Goal: Task Accomplishment & Management: Manage account settings

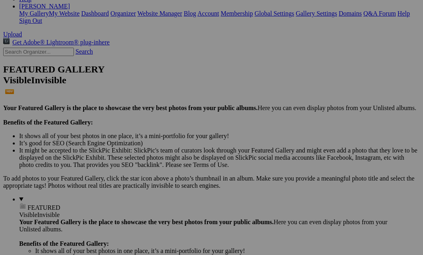
scroll to position [148, 0]
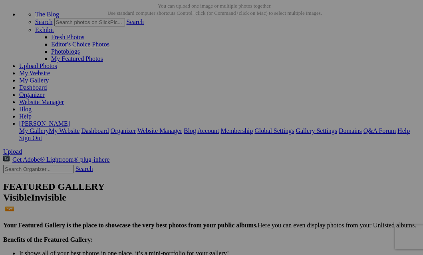
scroll to position [39, 0]
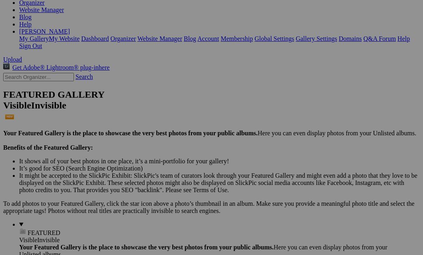
scroll to position [135, 0]
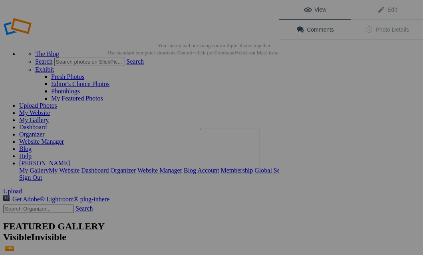
click at [234, 148] on button at bounding box center [250, 128] width 60 height 92
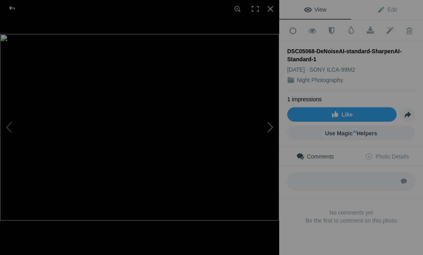
click at [272, 126] on button at bounding box center [250, 128] width 60 height 92
click at [271, 126] on button at bounding box center [250, 128] width 60 height 92
click at [8, 127] on button at bounding box center [30, 128] width 60 height 92
click at [271, 125] on button at bounding box center [250, 128] width 60 height 92
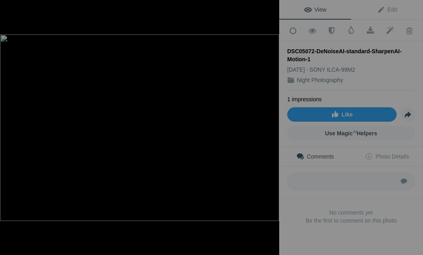
click at [271, 125] on button at bounding box center [250, 128] width 60 height 92
click at [6, 126] on button at bounding box center [30, 128] width 60 height 92
click at [270, 126] on button at bounding box center [250, 128] width 60 height 92
click at [8, 128] on button at bounding box center [30, 128] width 60 height 92
click at [273, 126] on button at bounding box center [250, 128] width 60 height 92
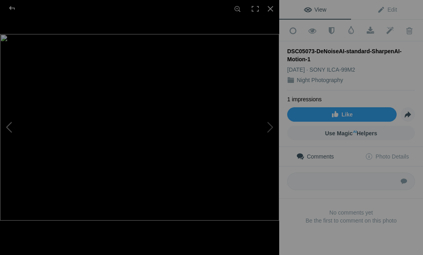
click at [7, 127] on button at bounding box center [30, 128] width 60 height 92
click at [269, 128] on button at bounding box center [250, 128] width 60 height 92
click at [272, 7] on div at bounding box center [271, 9] width 18 height 18
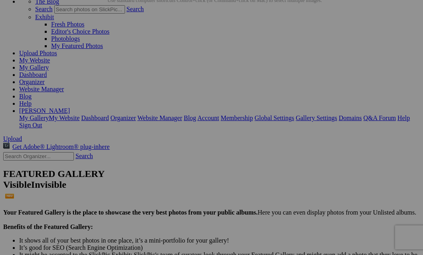
scroll to position [58, 0]
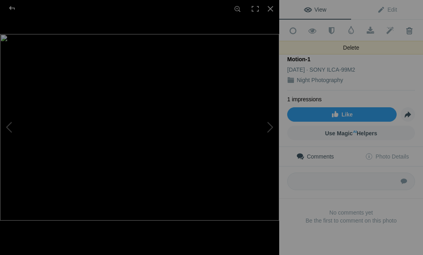
click at [410, 29] on span at bounding box center [410, 31] width 20 height 8
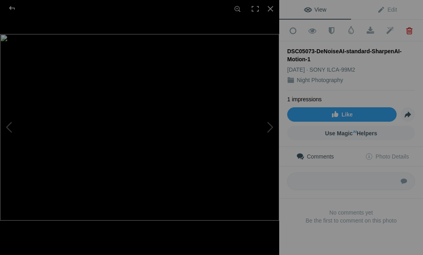
click at [364, 48] on div "DSC05073-DeNoiseAI-standard-SharpenAI-Motion-1" at bounding box center [352, 55] width 128 height 16
click at [390, 8] on span "Edit" at bounding box center [387, 9] width 20 height 6
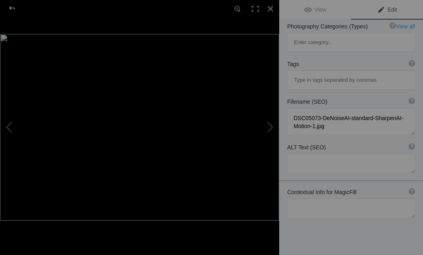
scroll to position [149, 0]
click at [389, 9] on span "Edit" at bounding box center [387, 9] width 20 height 6
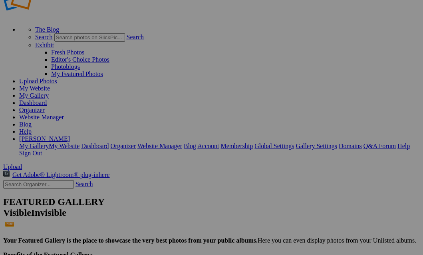
scroll to position [33, 0]
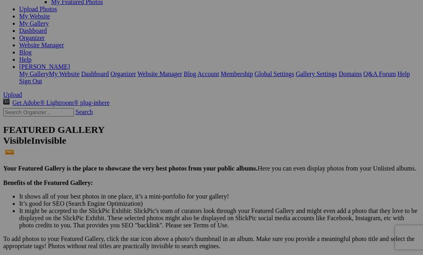
scroll to position [96, 0]
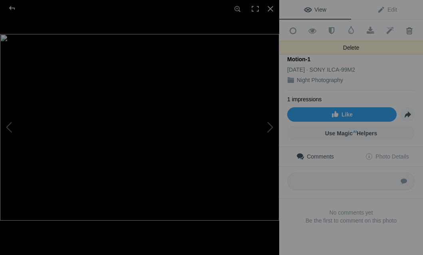
click at [410, 30] on span at bounding box center [410, 31] width 20 height 8
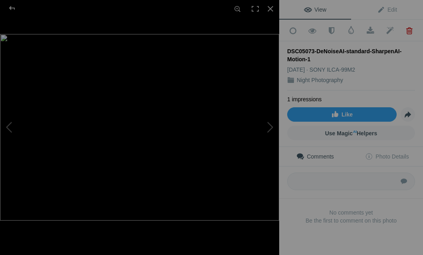
click at [410, 30] on span at bounding box center [410, 31] width 20 height 8
click at [274, 127] on button at bounding box center [250, 128] width 60 height 92
click at [9, 128] on button at bounding box center [30, 128] width 60 height 92
click at [272, 125] on button at bounding box center [250, 128] width 60 height 92
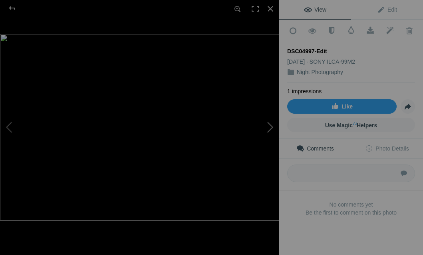
click at [272, 125] on button at bounding box center [250, 128] width 60 height 92
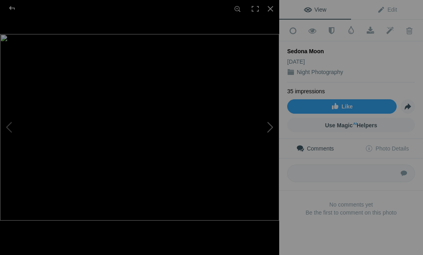
click at [272, 125] on button at bounding box center [250, 128] width 60 height 92
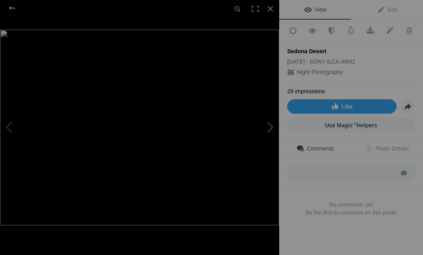
click at [272, 125] on button at bounding box center [250, 128] width 60 height 92
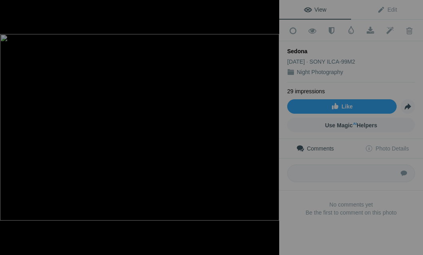
click at [272, 125] on button at bounding box center [250, 128] width 60 height 92
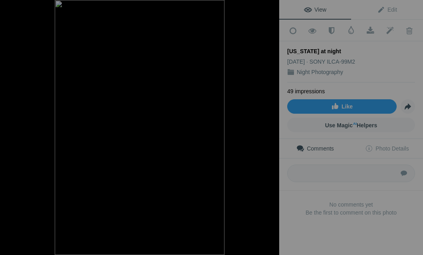
click at [272, 125] on button at bounding box center [250, 128] width 60 height 92
click at [7, 125] on button at bounding box center [30, 128] width 60 height 92
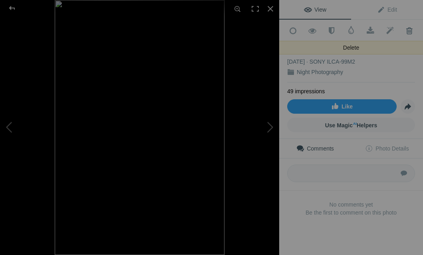
click at [410, 30] on span at bounding box center [410, 31] width 20 height 8
click at [409, 32] on span at bounding box center [410, 31] width 20 height 8
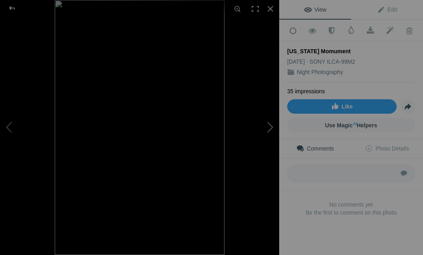
click at [272, 125] on button at bounding box center [250, 128] width 60 height 92
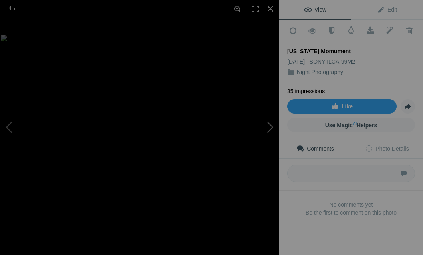
click at [272, 125] on button at bounding box center [250, 128] width 60 height 92
click at [321, 8] on span "View" at bounding box center [315, 9] width 22 height 6
click at [272, 122] on button at bounding box center [250, 128] width 60 height 92
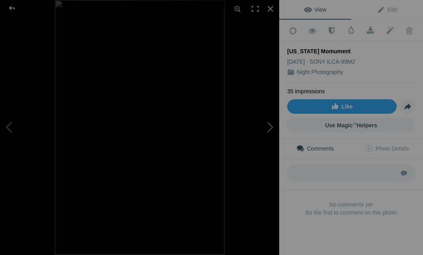
click at [272, 122] on button at bounding box center [250, 128] width 60 height 92
click at [273, 124] on button at bounding box center [250, 128] width 60 height 92
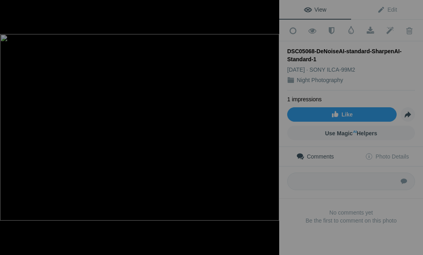
click at [273, 124] on button at bounding box center [250, 128] width 60 height 92
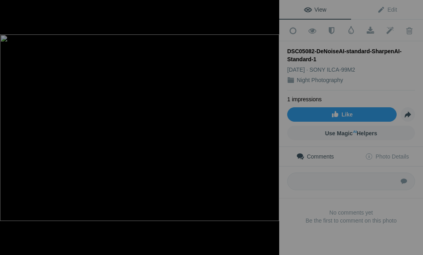
click at [273, 124] on button at bounding box center [250, 128] width 60 height 92
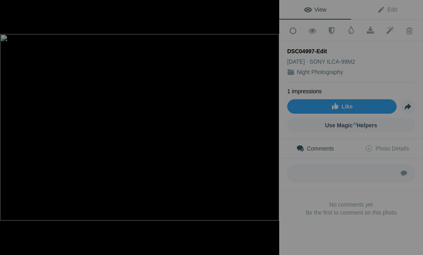
click at [273, 124] on button at bounding box center [250, 128] width 60 height 92
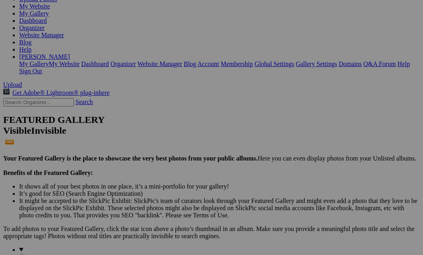
scroll to position [109, 0]
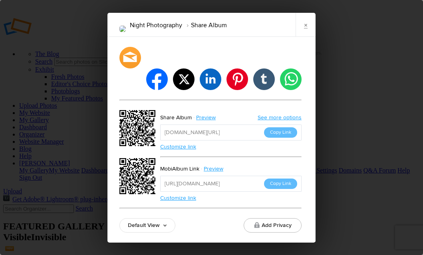
click at [336, 143] on div "Night Photography Share Album × facebook twitter linkedin pinterest tumblr what…" at bounding box center [211, 127] width 423 height 255
click at [358, 117] on div "Night Photography Share Album × facebook twitter linkedin pinterest tumblr what…" at bounding box center [211, 127] width 423 height 255
click at [306, 36] on link "×" at bounding box center [306, 25] width 20 height 24
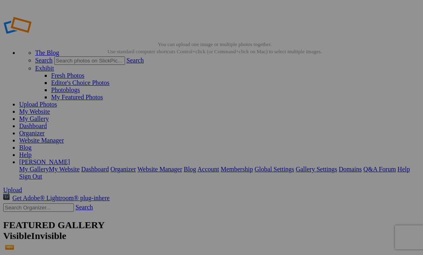
scroll to position [0, 0]
